Goal: Task Accomplishment & Management: Manage account settings

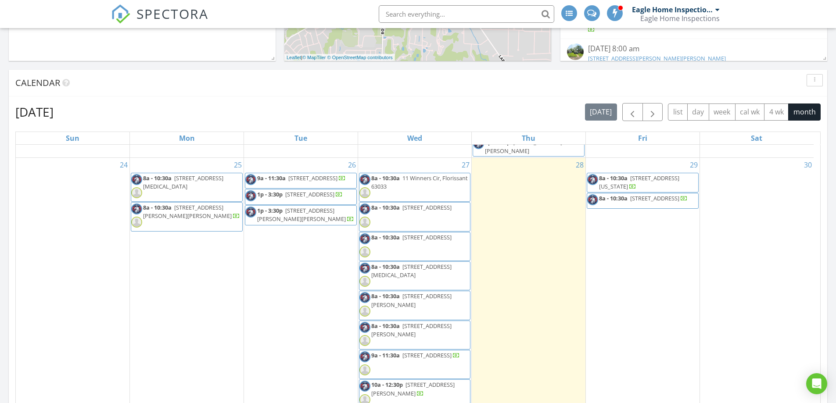
scroll to position [305, 0]
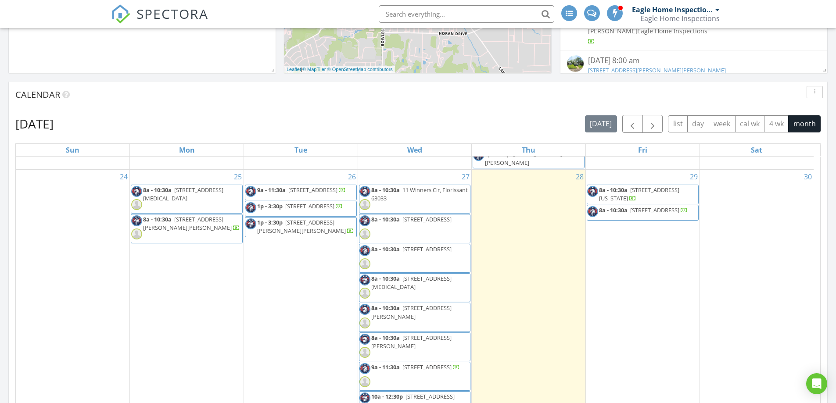
click at [468, 14] on input "text" at bounding box center [467, 14] width 176 height 18
type input "1"
click at [462, 17] on input "text" at bounding box center [467, 14] width 176 height 18
click at [457, 18] on input "text" at bounding box center [467, 14] width 176 height 18
type input "1"
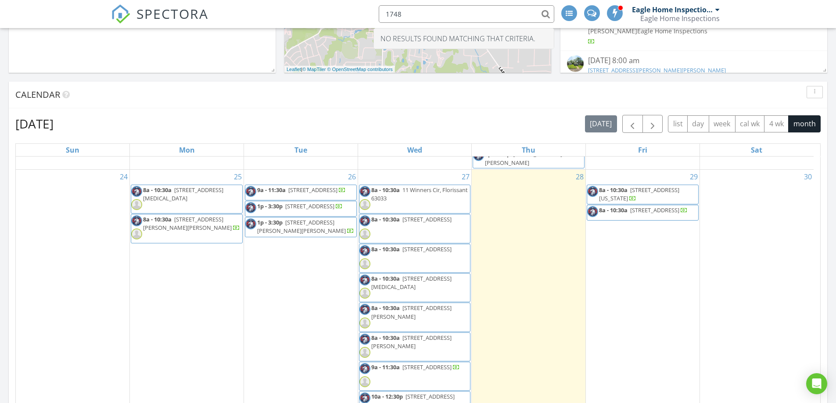
click at [474, 16] on input "1748" at bounding box center [467, 14] width 176 height 18
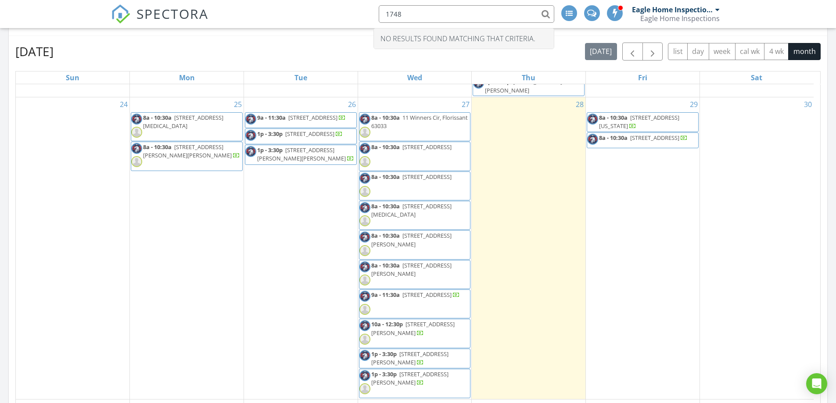
scroll to position [392, 0]
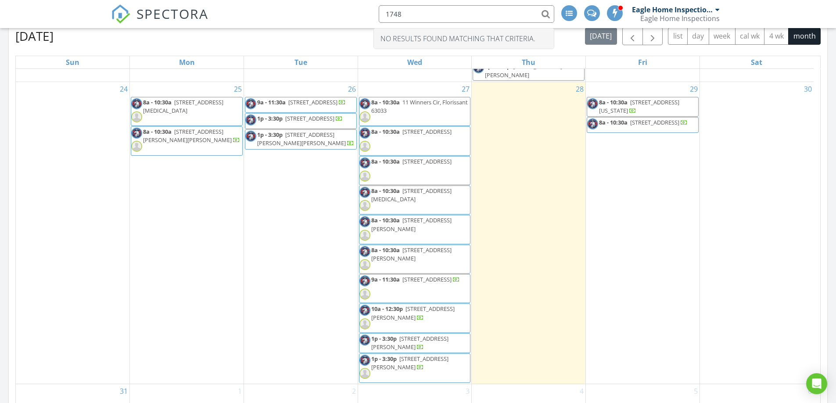
type input "1748"
click at [335, 39] on div "[DATE] [DATE] list day week cal wk 4 wk month" at bounding box center [417, 36] width 805 height 18
click at [462, 21] on input "1748" at bounding box center [467, 14] width 176 height 18
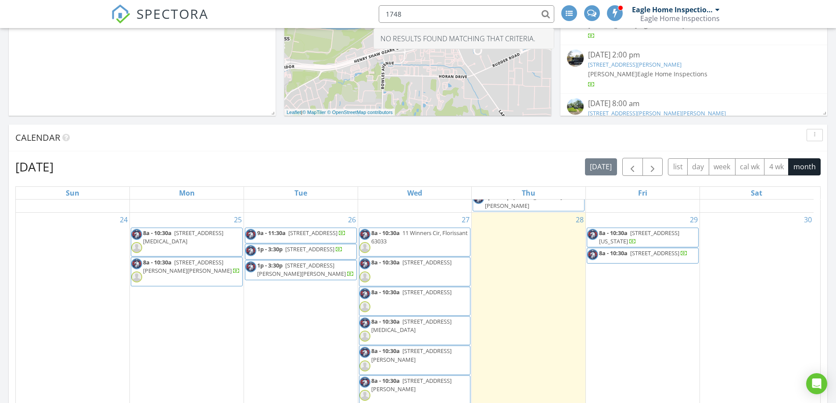
scroll to position [261, 0]
click at [501, 13] on input "1748" at bounding box center [467, 14] width 176 height 18
click at [683, 13] on div "Eagle Home Inspections" at bounding box center [672, 9] width 81 height 9
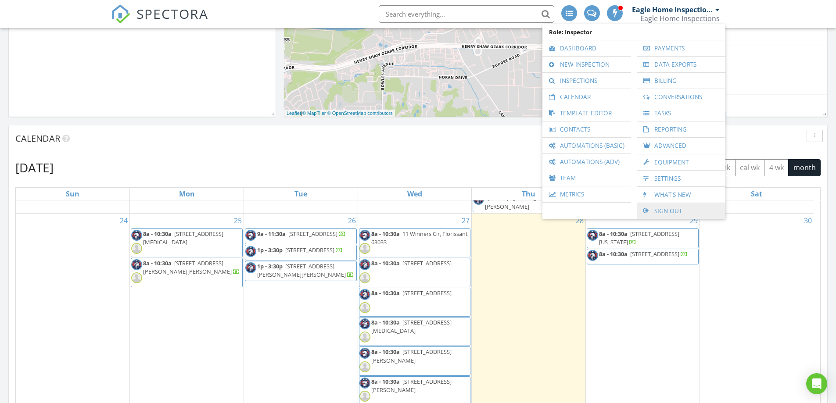
click at [678, 209] on link "Sign Out" at bounding box center [681, 211] width 80 height 16
